Goal: Use online tool/utility: Utilize a website feature to perform a specific function

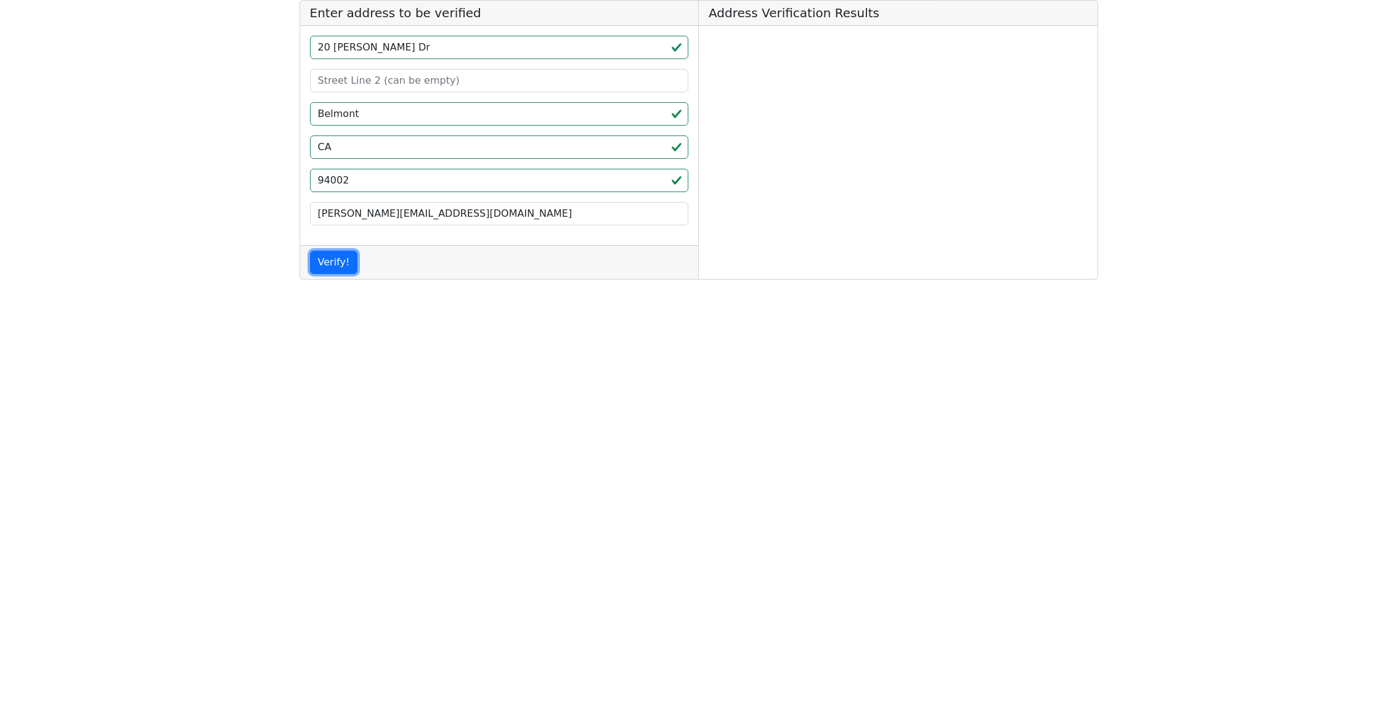
click at [323, 264] on button "Verify!" at bounding box center [334, 262] width 48 height 23
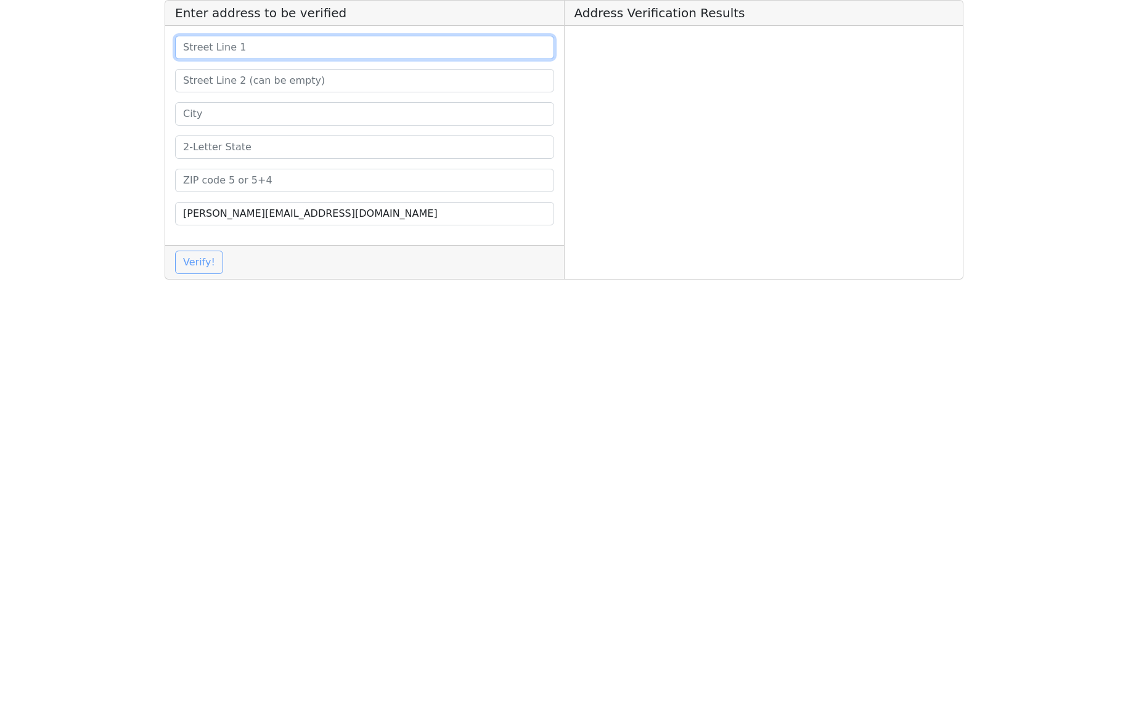
type input "20 [PERSON_NAME] Dr"
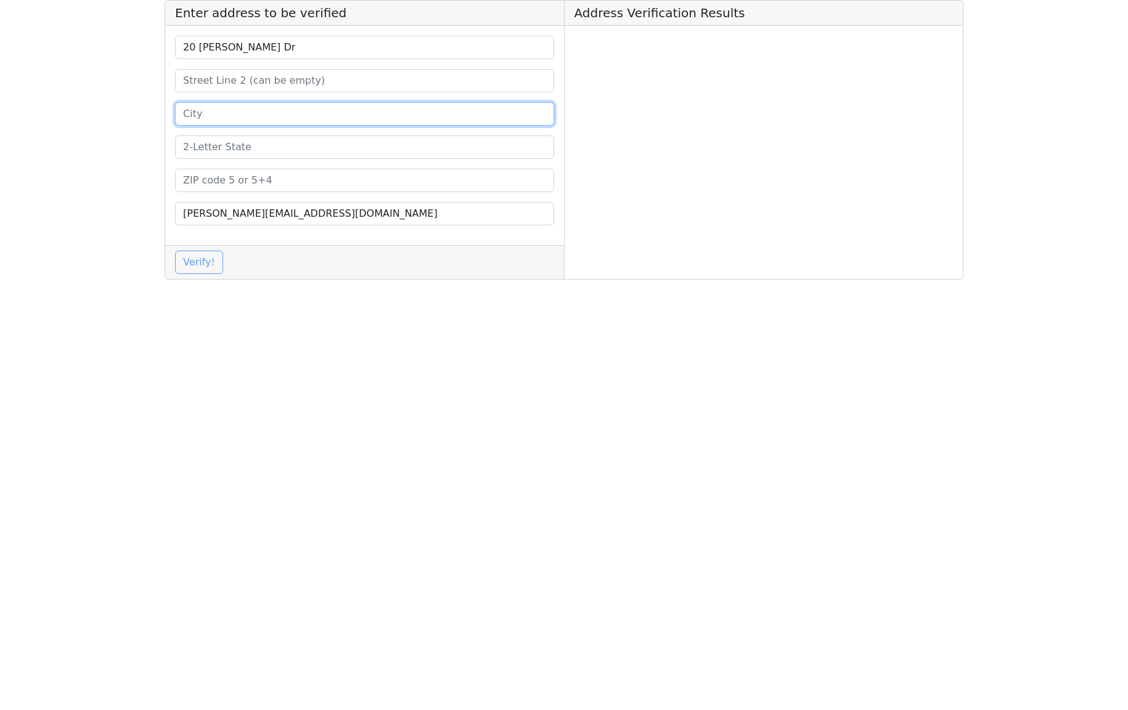
type input "Belmont"
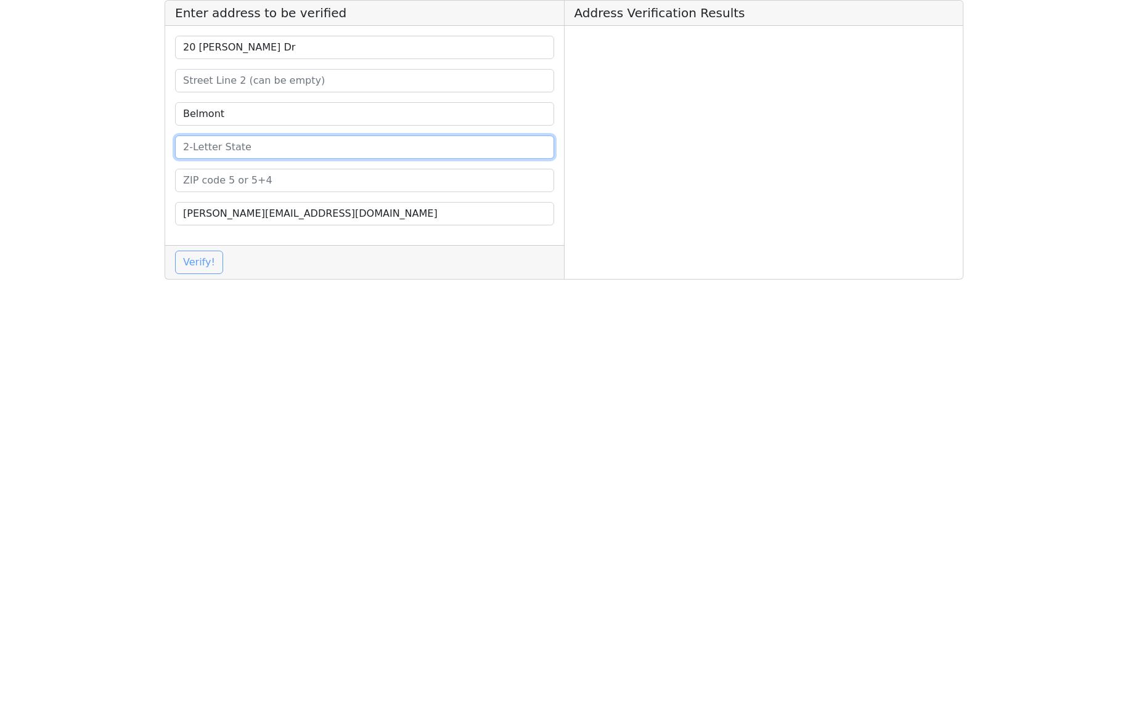
type input "CA"
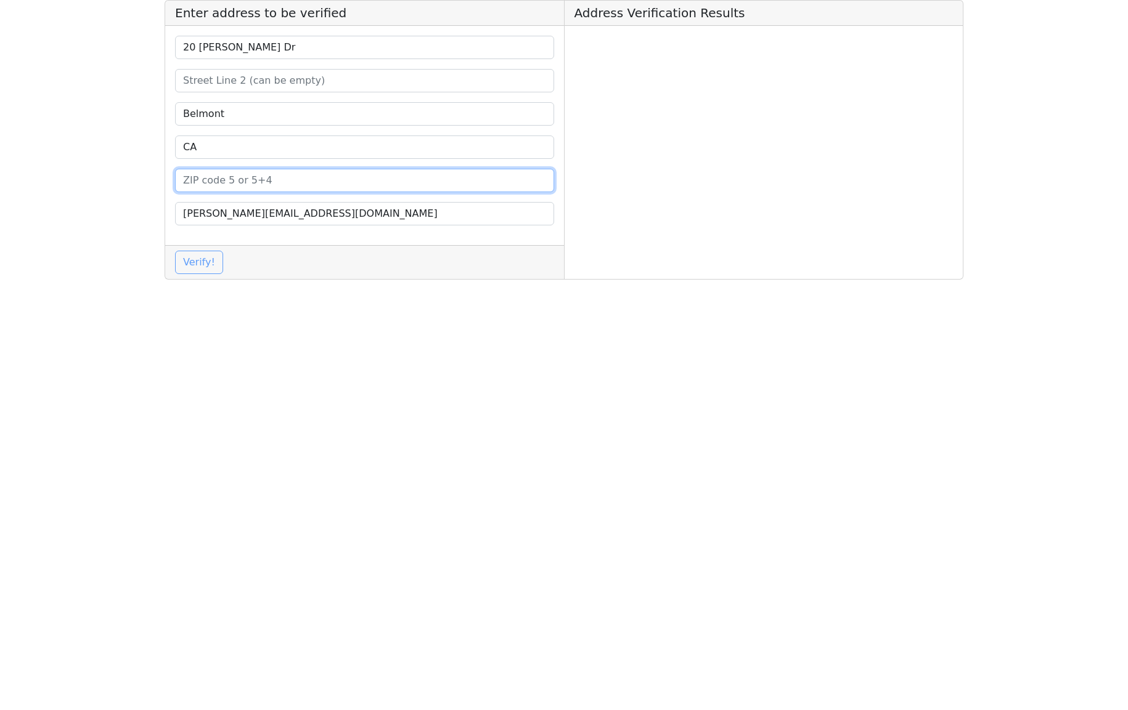
type input "94002"
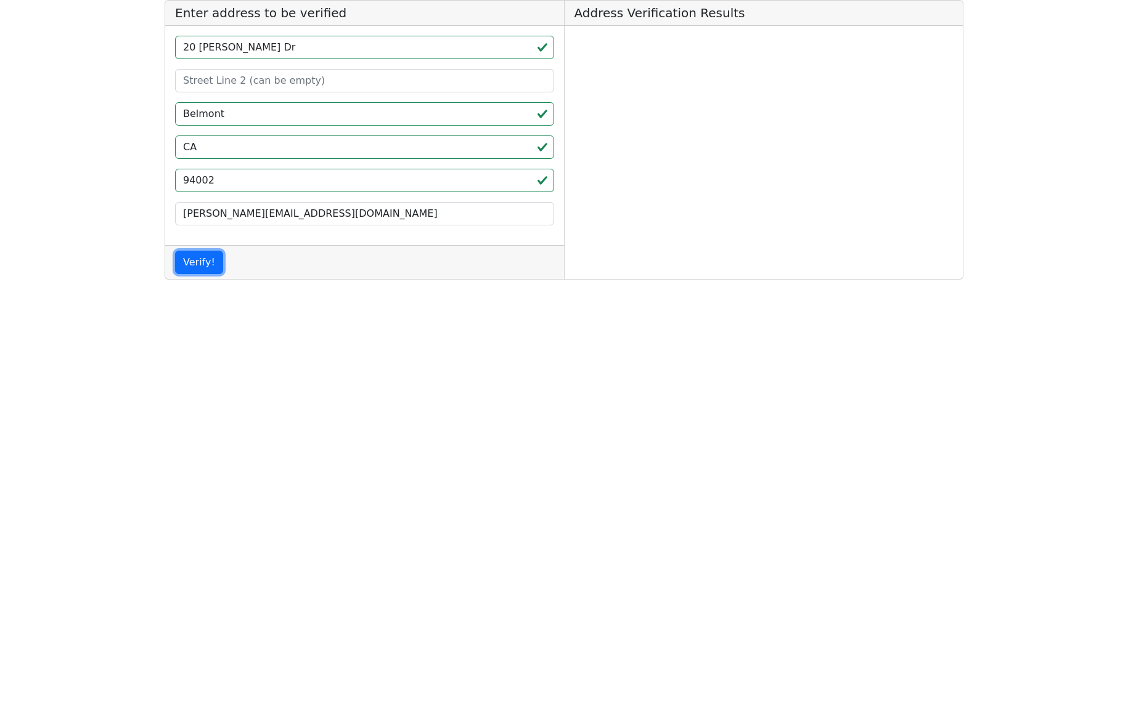
click at [207, 265] on button "Verify!" at bounding box center [199, 262] width 48 height 23
